Goal: Transaction & Acquisition: Download file/media

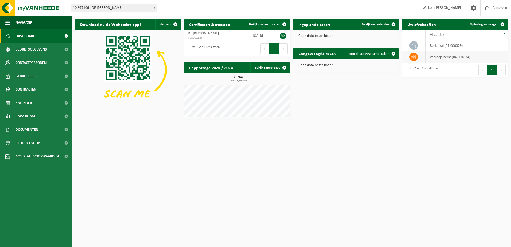
click at [413, 57] on icon at bounding box center [413, 57] width 5 height 4
click at [414, 56] on icon at bounding box center [413, 56] width 5 height 5
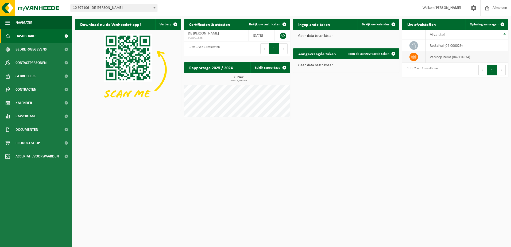
drag, startPoint x: 414, startPoint y: 56, endPoint x: 412, endPoint y: 61, distance: 5.3
click at [412, 61] on span at bounding box center [414, 57] width 9 height 9
click at [410, 44] on span at bounding box center [414, 45] width 9 height 9
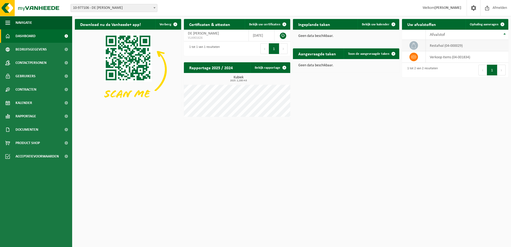
click at [411, 46] on span at bounding box center [414, 45] width 9 height 9
click at [29, 127] on span "Documenten" at bounding box center [27, 129] width 23 height 13
click at [28, 143] on span "Facturen" at bounding box center [23, 143] width 14 height 10
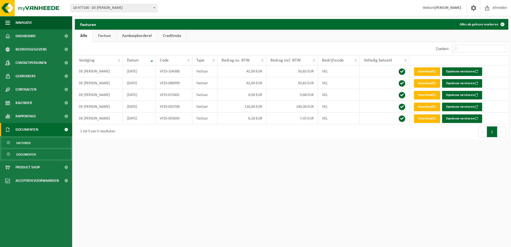
click at [28, 157] on span "Documenten" at bounding box center [26, 154] width 20 height 10
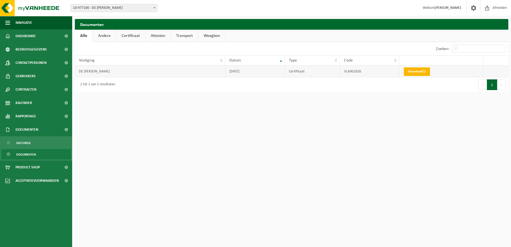
click at [421, 72] on link "Download" at bounding box center [417, 71] width 26 height 9
click at [28, 35] on span "Dashboard" at bounding box center [26, 35] width 20 height 13
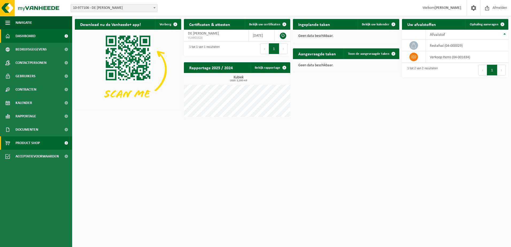
click at [38, 141] on span "Product Shop" at bounding box center [28, 142] width 24 height 13
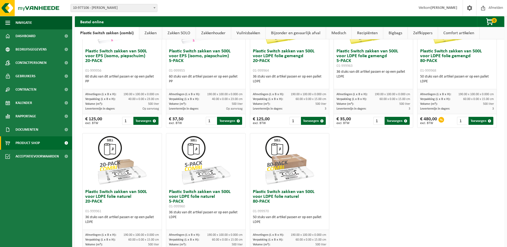
scroll to position [255, 0]
